Goal: Transaction & Acquisition: Purchase product/service

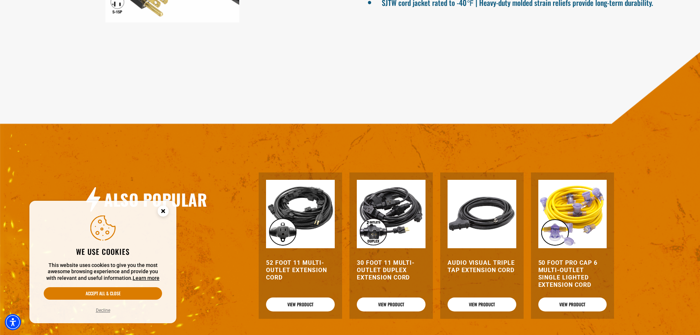
scroll to position [661, 0]
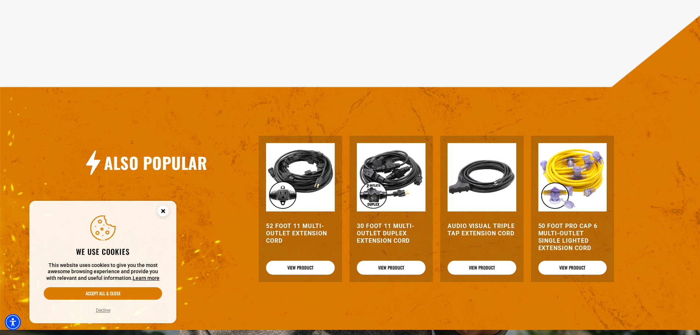
click at [296, 227] on h3 "52 Foot 11 Multi-Outlet Extension Cord" at bounding box center [300, 233] width 69 height 22
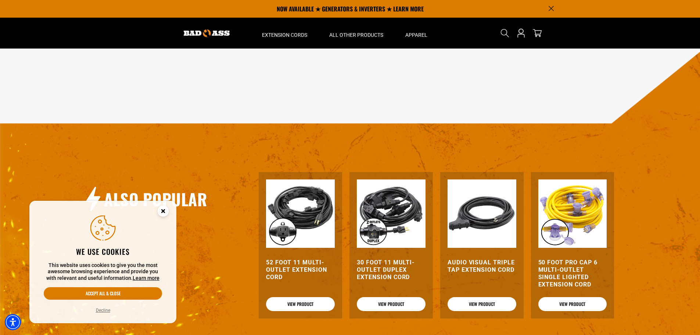
scroll to position [625, 0]
